Goal: Information Seeking & Learning: Learn about a topic

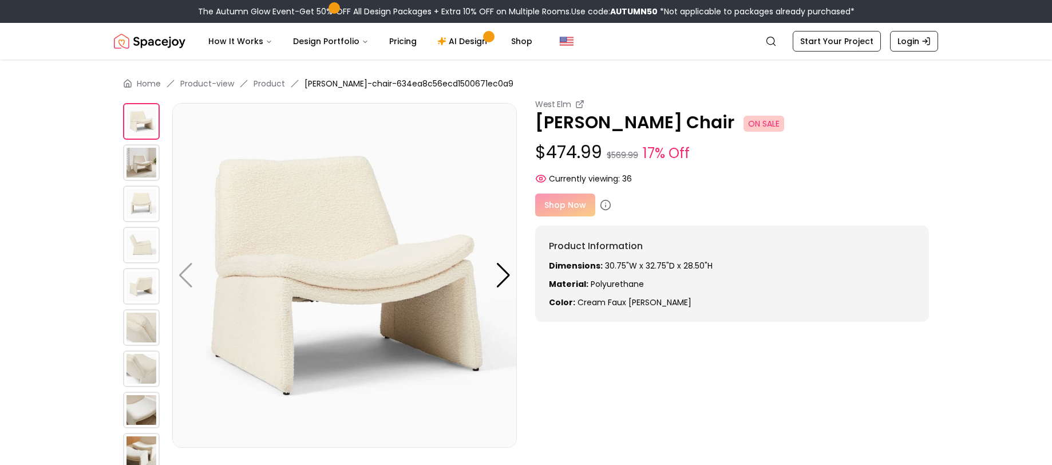
scroll to position [57, 0]
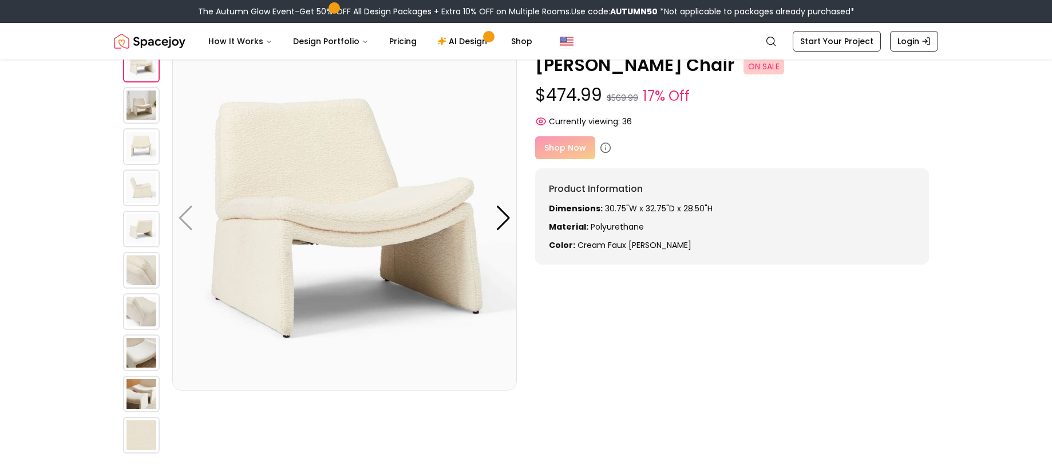
click at [141, 346] on img at bounding box center [141, 352] width 37 height 37
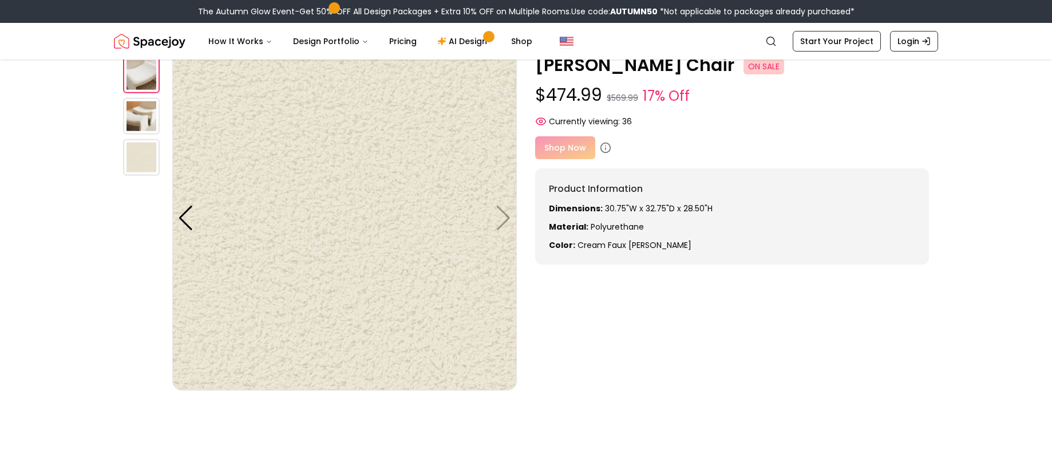
click at [144, 112] on img at bounding box center [141, 116] width 37 height 37
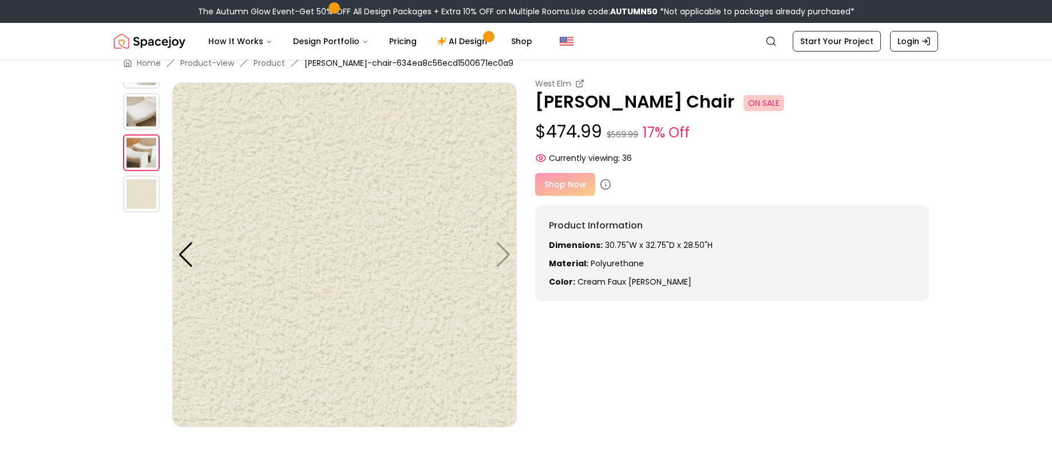
scroll to position [0, 0]
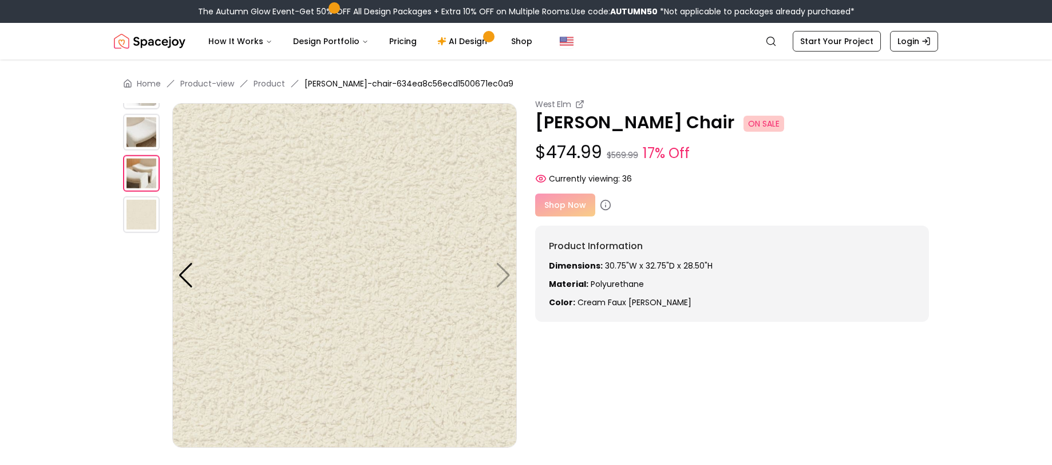
click at [152, 204] on img at bounding box center [141, 214] width 37 height 37
click at [140, 136] on img at bounding box center [141, 132] width 37 height 37
click at [142, 107] on img at bounding box center [141, 91] width 37 height 37
click at [138, 131] on img at bounding box center [141, 132] width 37 height 37
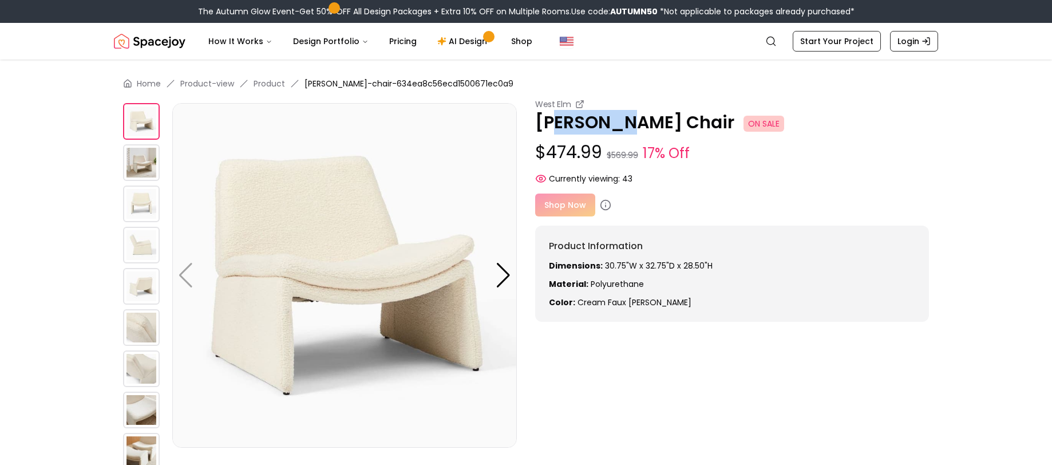
drag, startPoint x: 563, startPoint y: 117, endPoint x: 641, endPoint y: 121, distance: 77.9
click at [629, 121] on p "Mara Hoffman Chair ON SALE" at bounding box center [732, 122] width 394 height 21
click at [659, 126] on p "Mara Hoffman Chair ON SALE" at bounding box center [732, 122] width 394 height 21
